Goal: Task Accomplishment & Management: Use online tool/utility

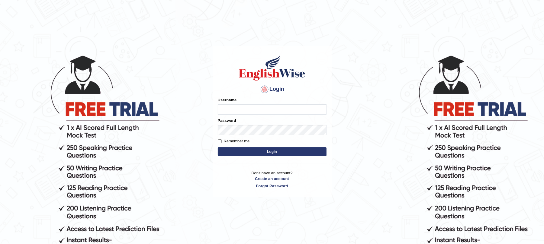
type input "9bands"
click at [268, 153] on button "Login" at bounding box center [272, 151] width 109 height 9
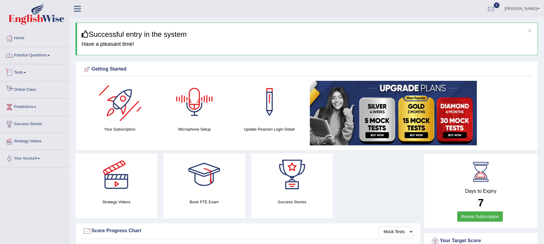
click at [30, 55] on link "Practice Questions" at bounding box center [34, 54] width 69 height 15
